Goal: Task Accomplishment & Management: Manage account settings

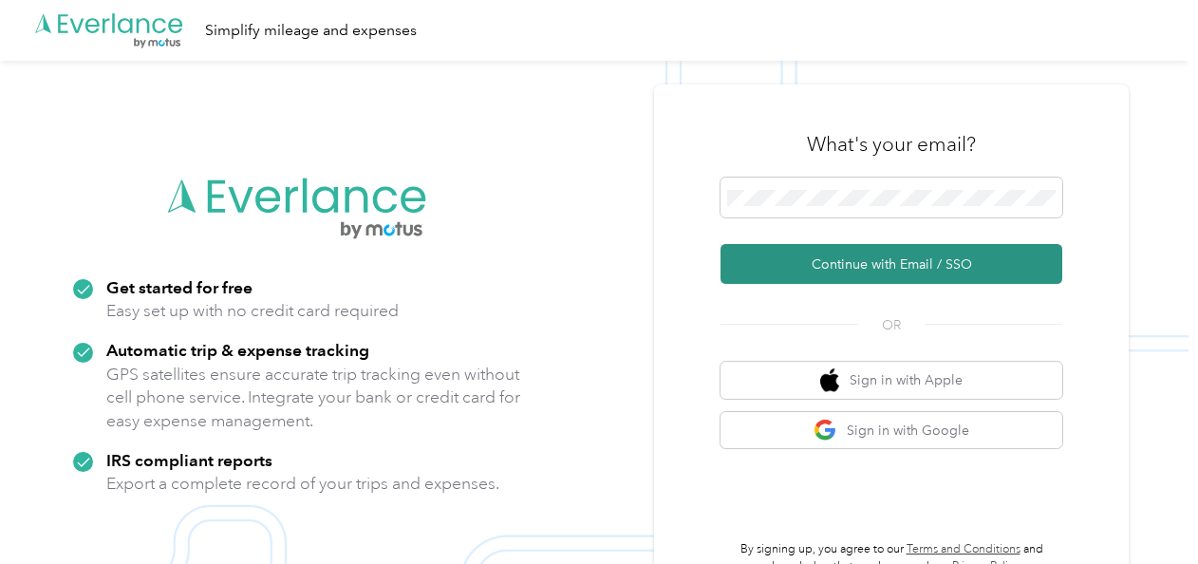
click at [856, 258] on button "Continue with Email / SSO" at bounding box center [891, 264] width 342 height 40
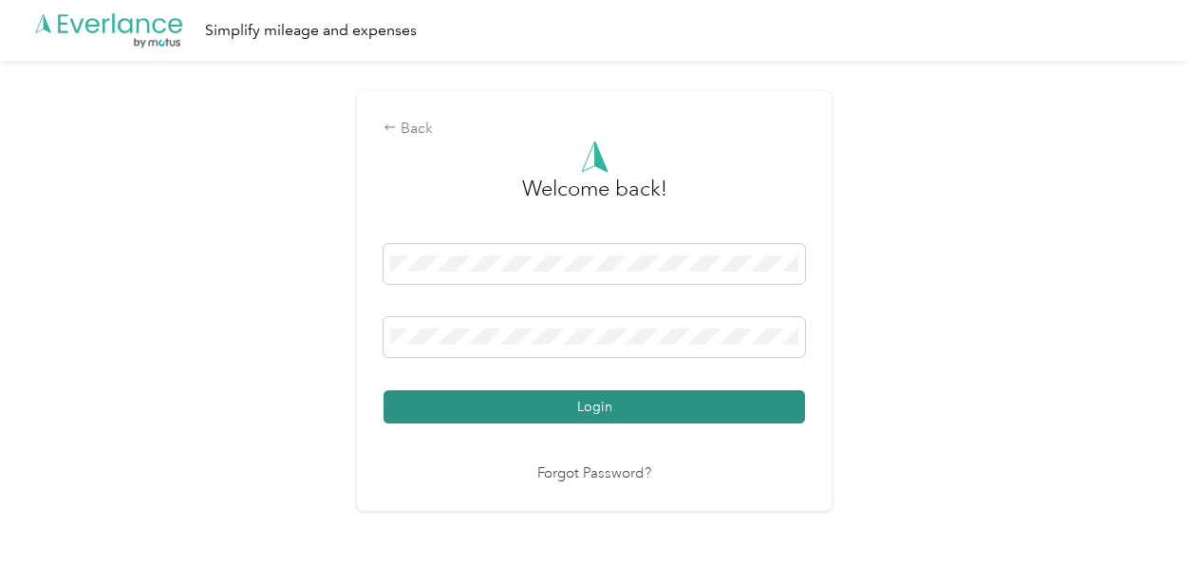
click at [603, 408] on button "Login" at bounding box center [593, 406] width 421 height 33
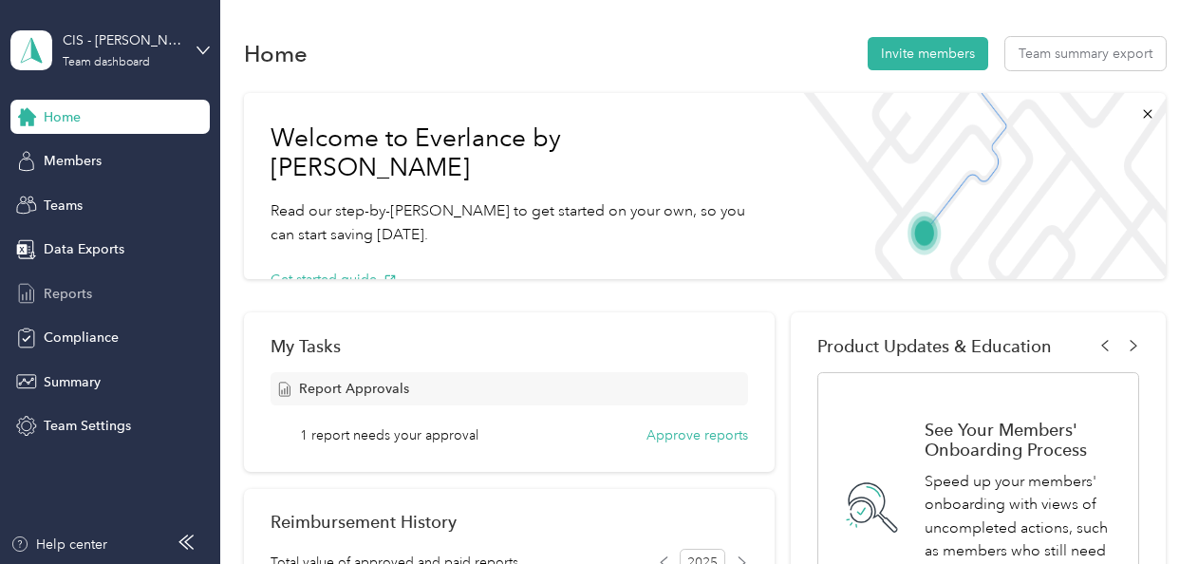
click at [80, 294] on span "Reports" at bounding box center [68, 294] width 48 height 20
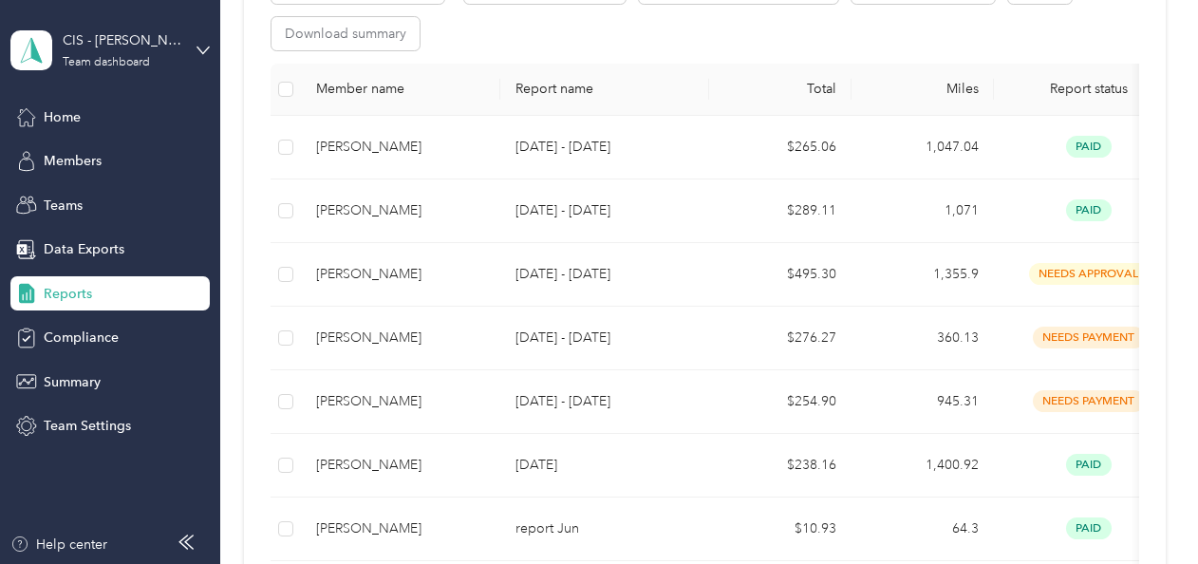
scroll to position [385, 0]
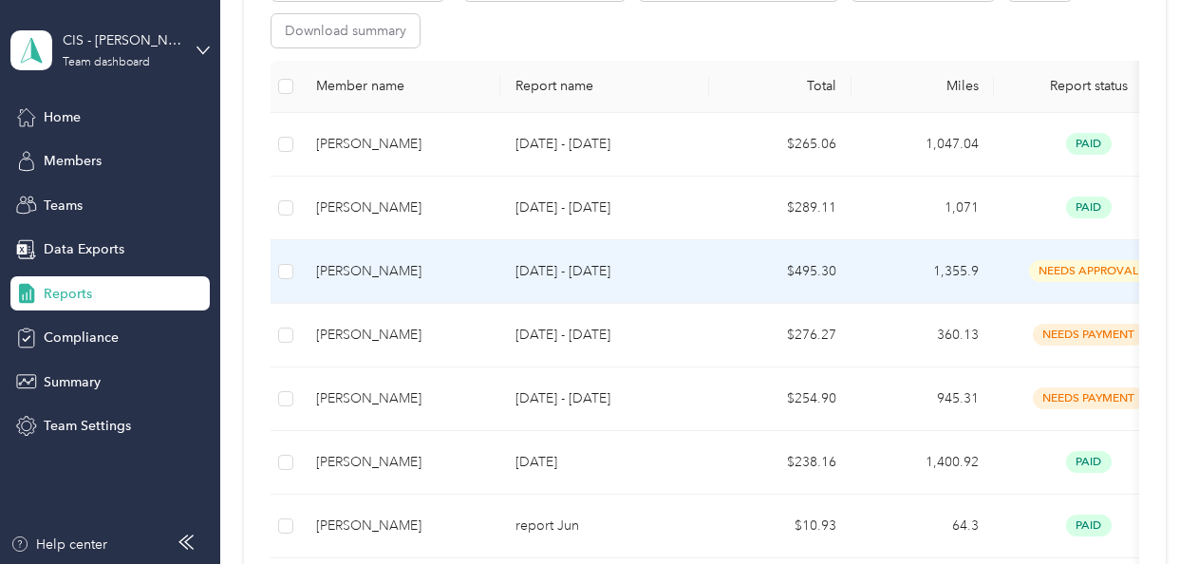
click at [405, 267] on div "[PERSON_NAME]" at bounding box center [400, 271] width 169 height 21
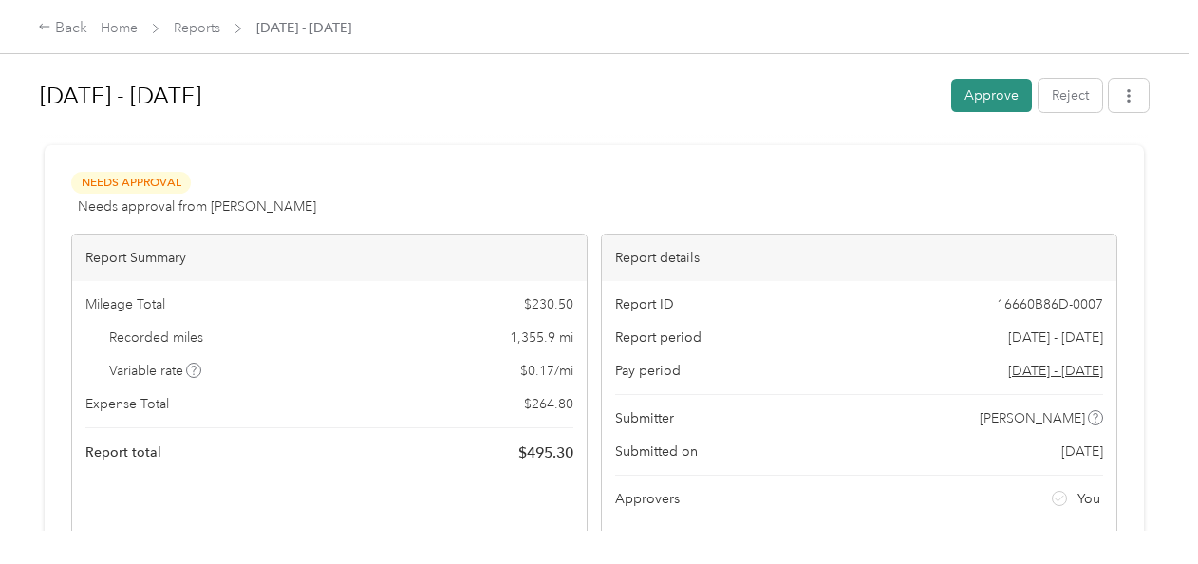
click at [985, 89] on button "Approve" at bounding box center [991, 95] width 81 height 33
